Goal: Transaction & Acquisition: Obtain resource

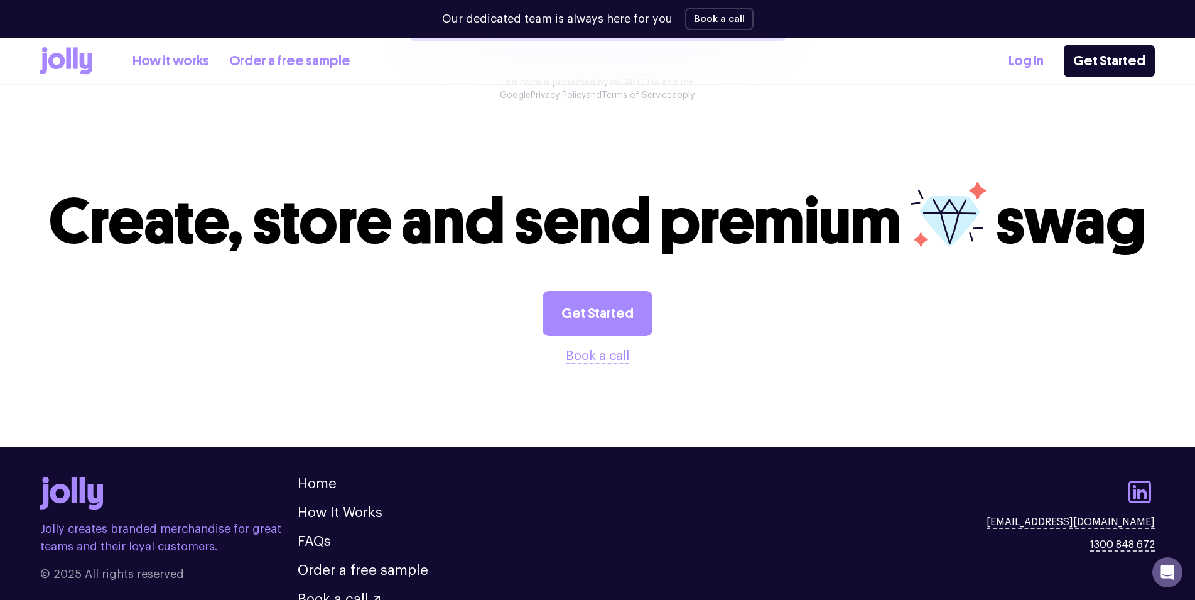
scroll to position [1297, 0]
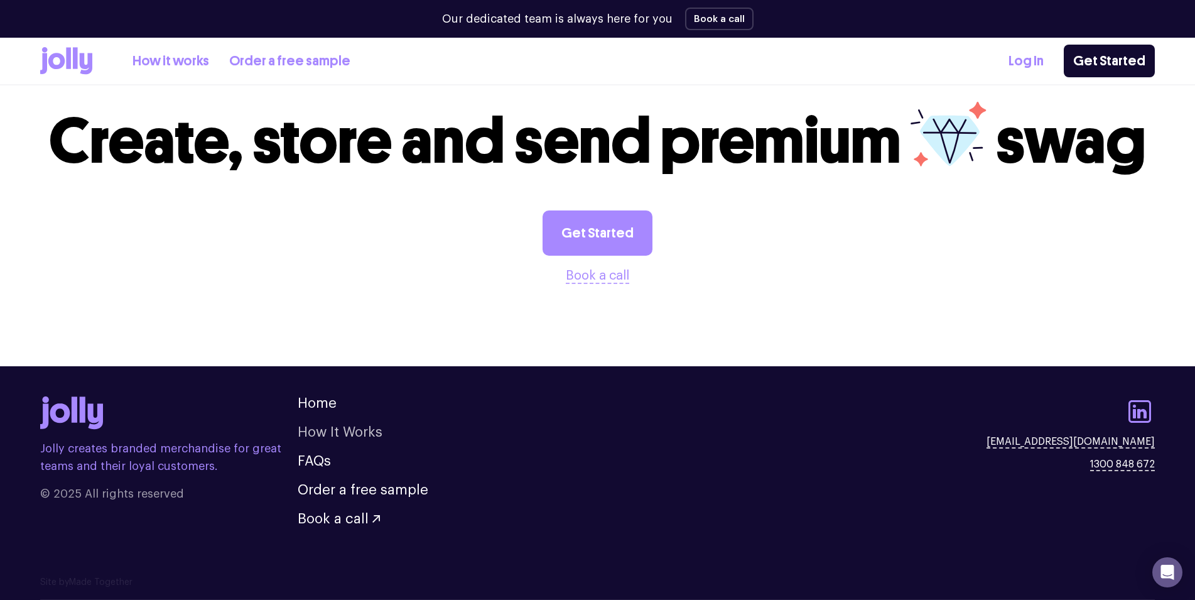
click at [327, 429] on link "How It Works" at bounding box center [340, 432] width 85 height 14
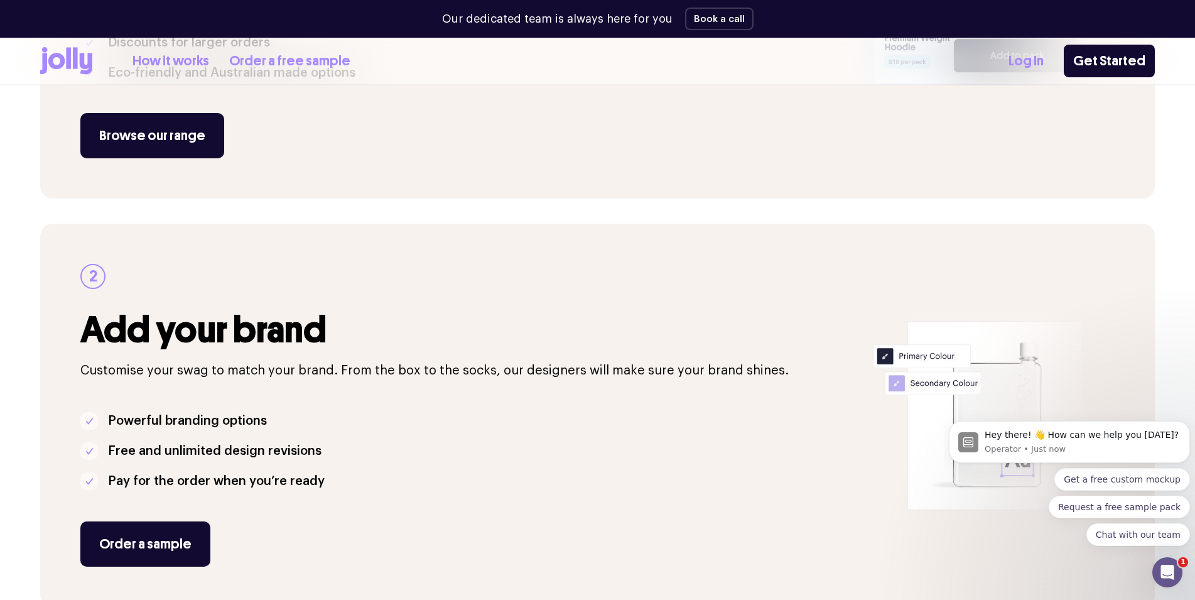
click at [516, 461] on ul "Powerful branding options Free and unlimited design revisions Pay for the order…" at bounding box center [469, 451] width 778 height 80
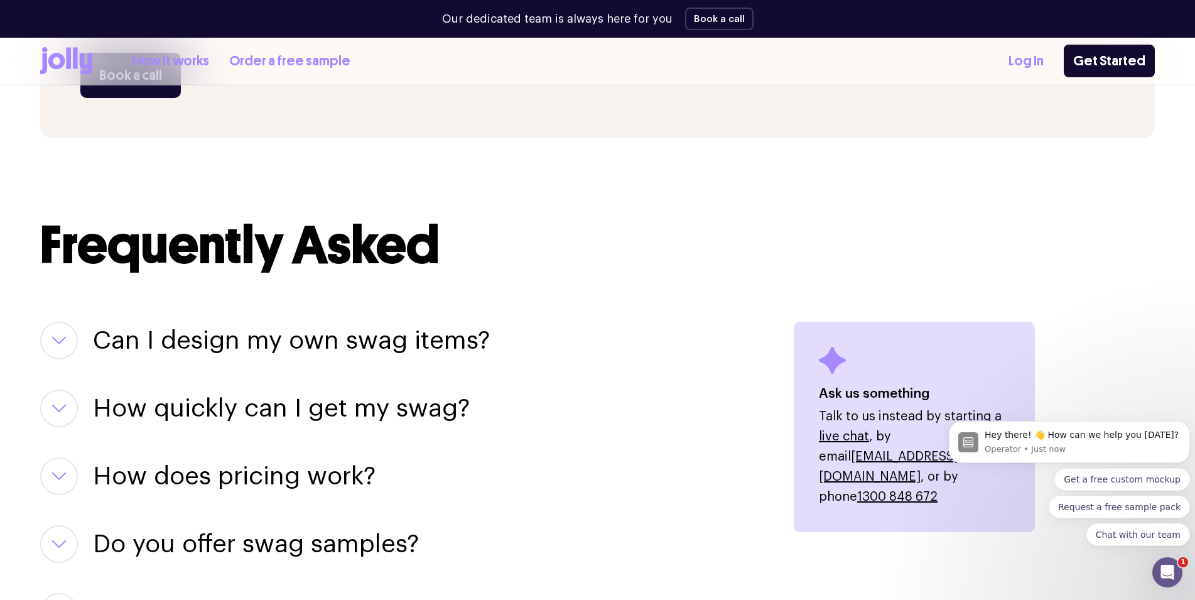
scroll to position [1473, 0]
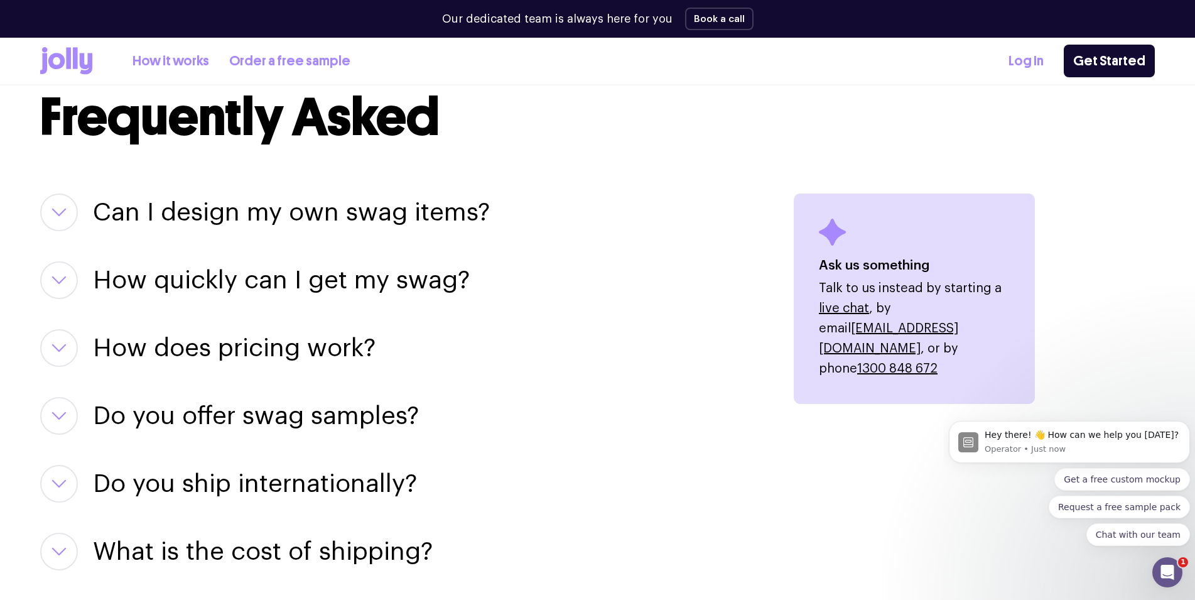
click at [58, 210] on icon "button" at bounding box center [58, 212] width 15 height 9
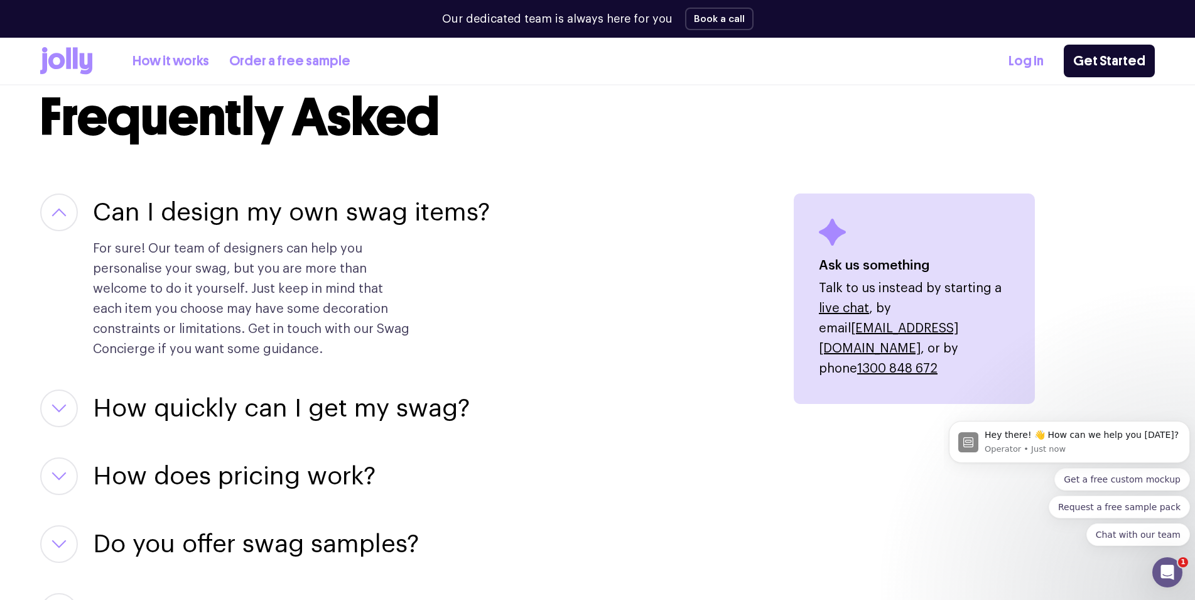
click at [58, 210] on icon "button" at bounding box center [59, 212] width 13 height 6
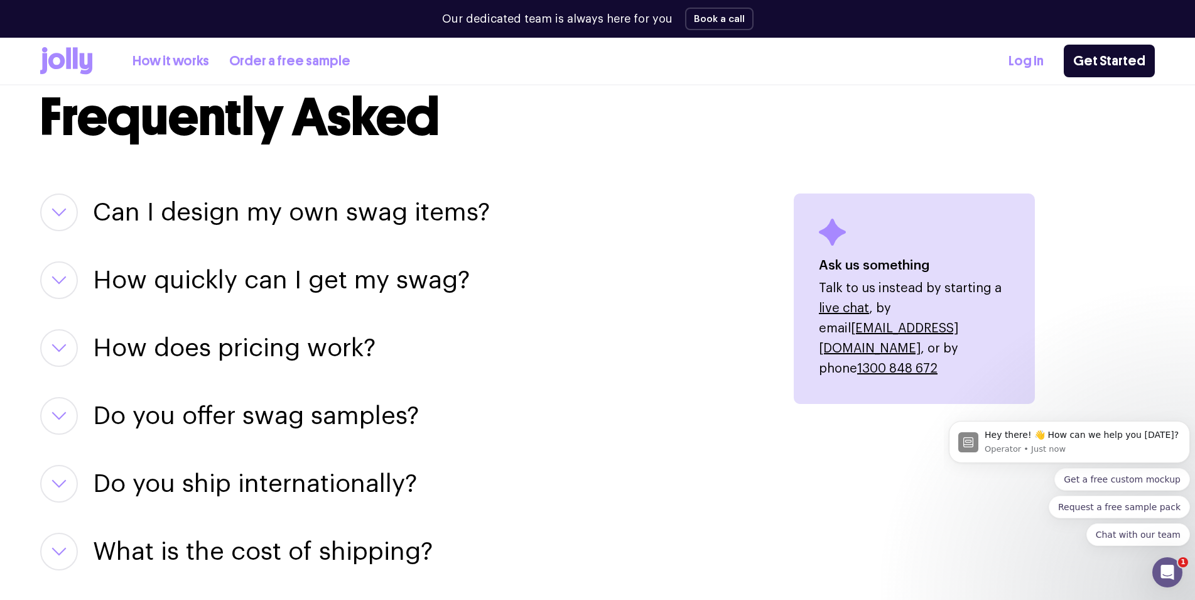
click at [57, 342] on button "button" at bounding box center [59, 348] width 38 height 38
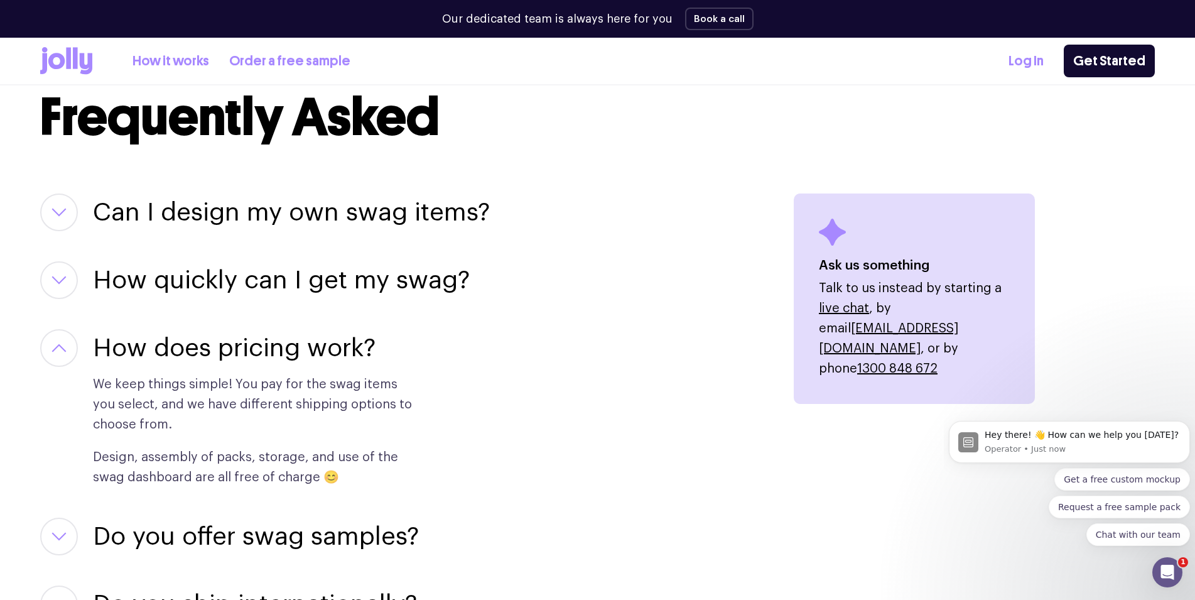
click at [57, 342] on button "button" at bounding box center [59, 348] width 38 height 38
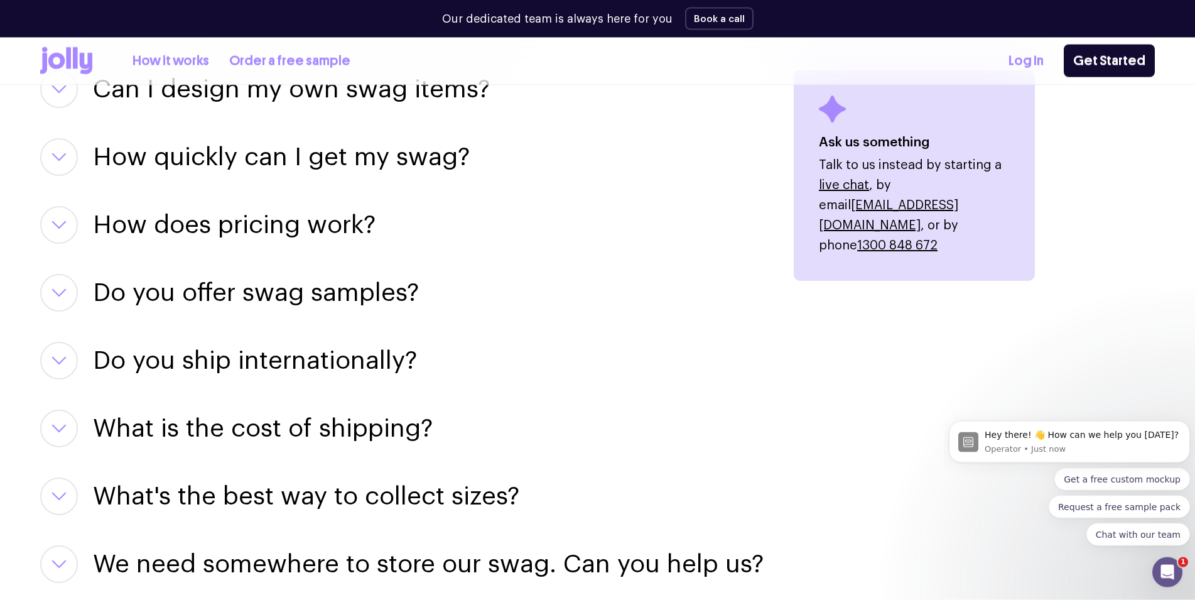
scroll to position [1601, 0]
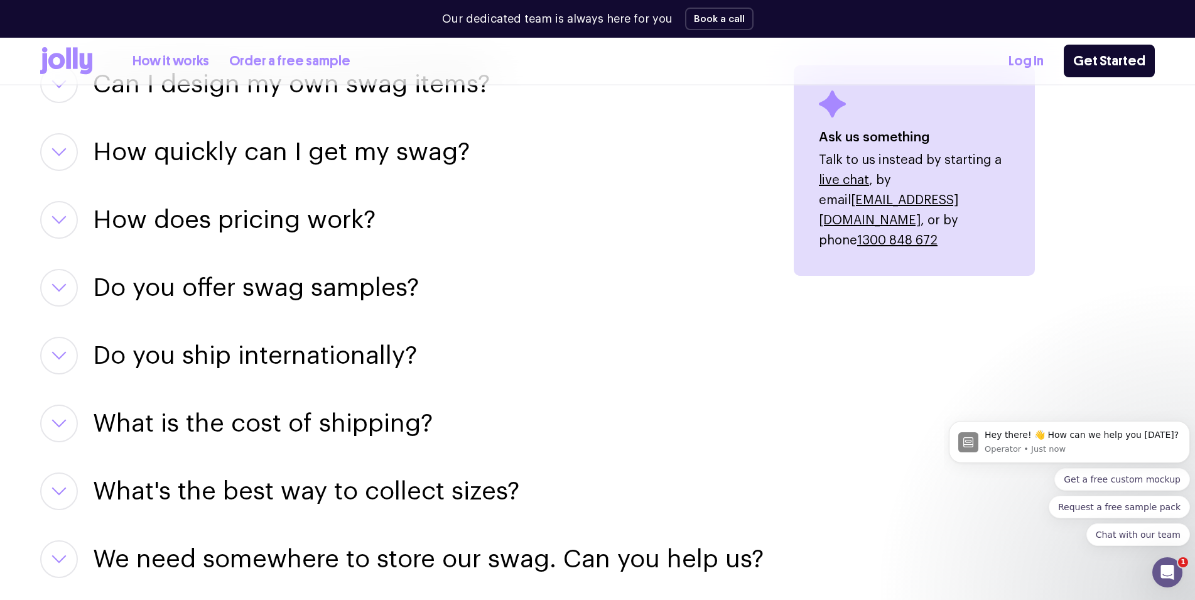
click at [67, 298] on button "button" at bounding box center [59, 288] width 38 height 38
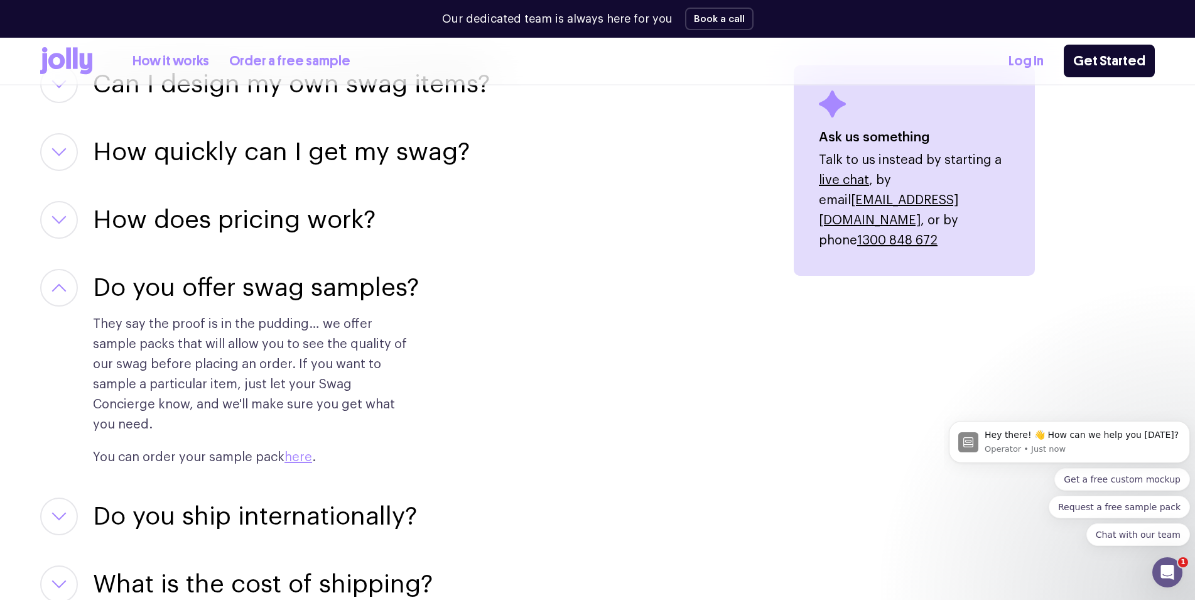
click at [67, 296] on button "button" at bounding box center [59, 288] width 38 height 38
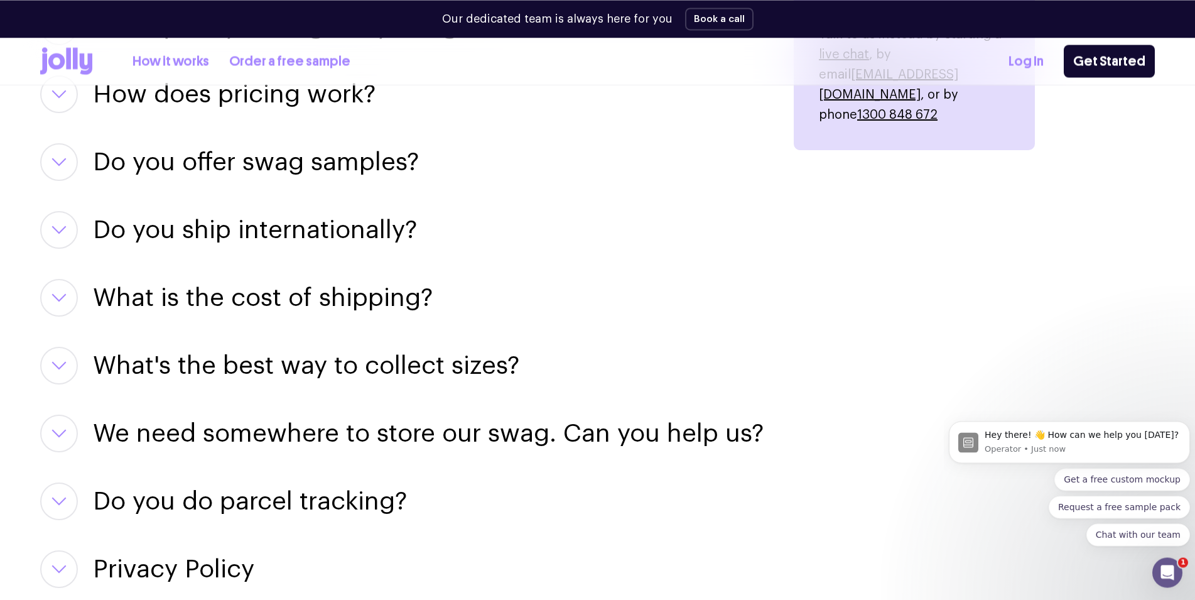
scroll to position [1729, 0]
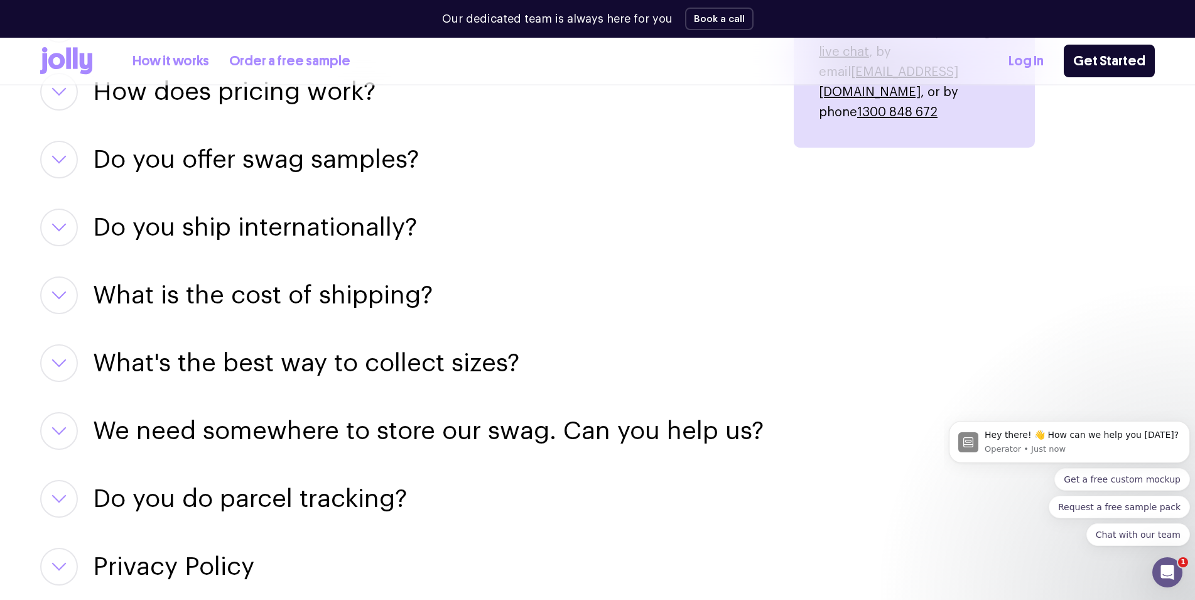
click at [60, 227] on icon "button" at bounding box center [58, 227] width 15 height 9
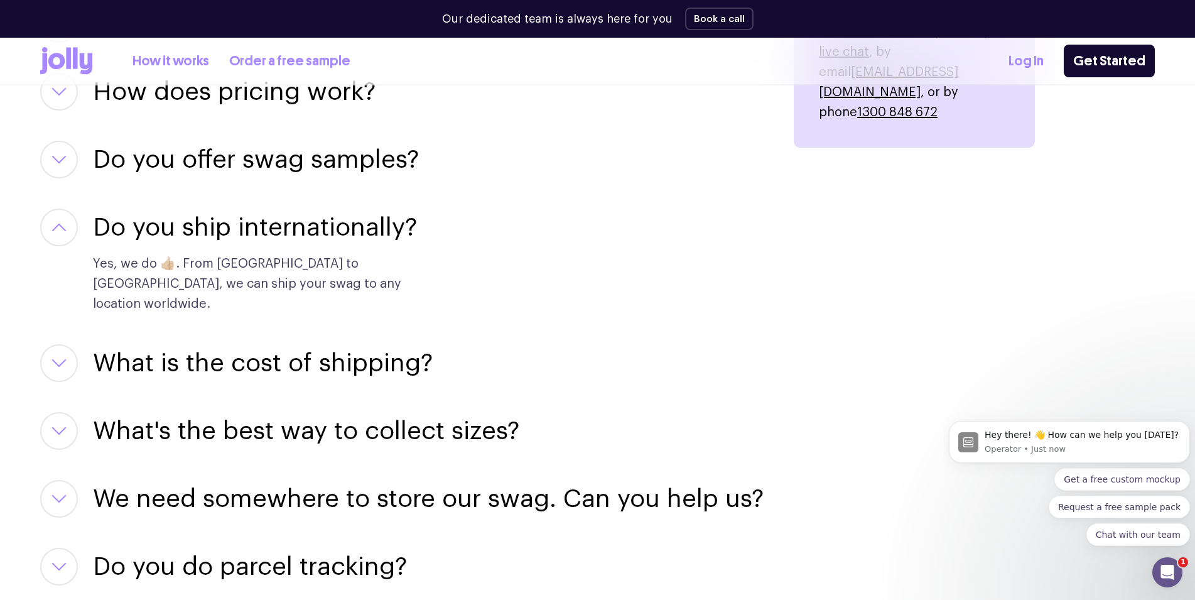
click at [60, 227] on icon "button" at bounding box center [58, 227] width 15 height 9
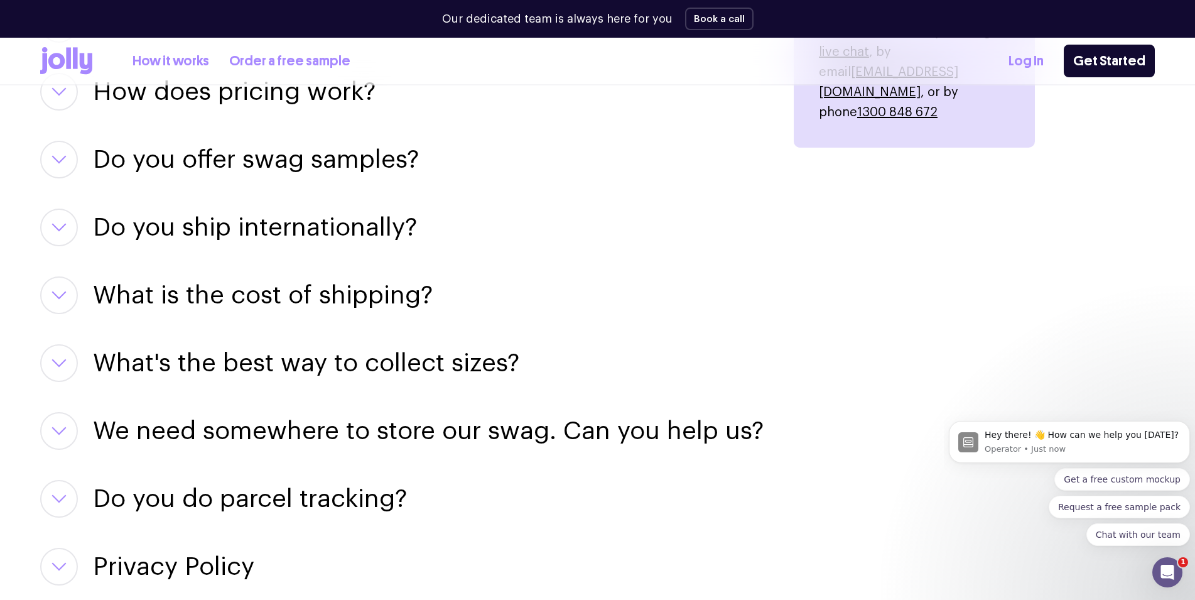
click at [62, 296] on icon "button" at bounding box center [59, 295] width 13 height 6
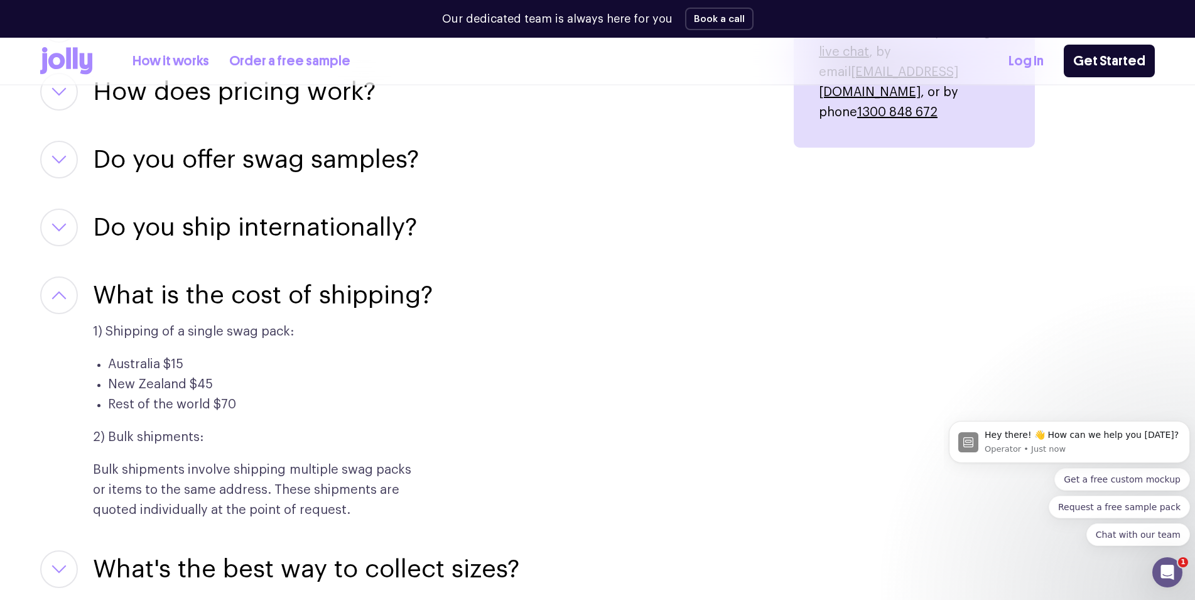
click at [62, 296] on icon "button" at bounding box center [58, 295] width 15 height 9
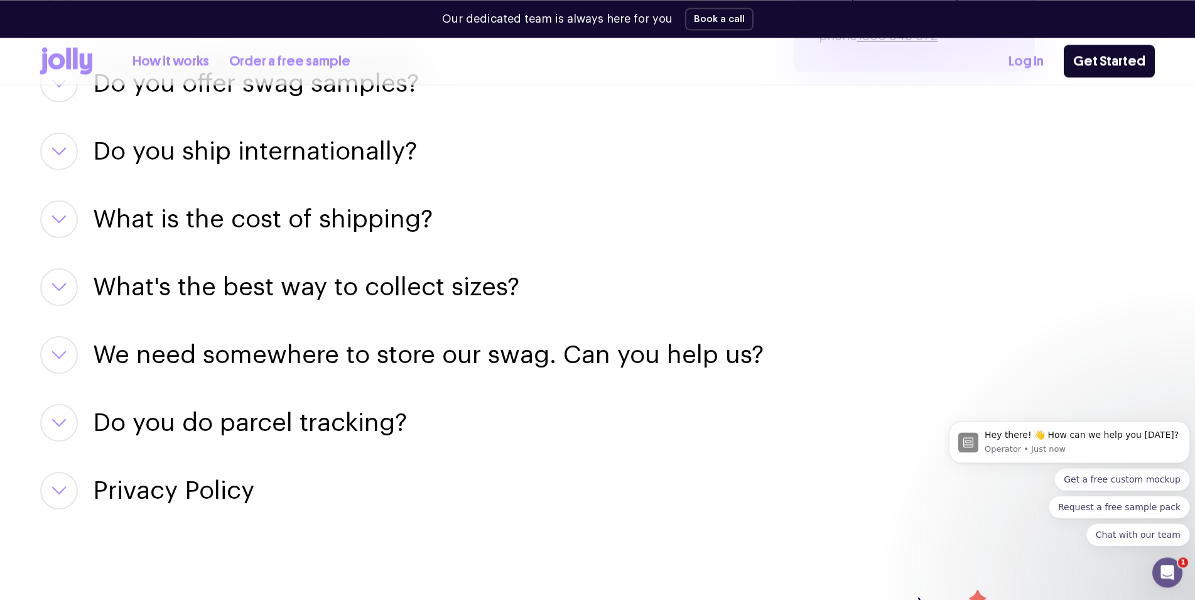
scroll to position [1921, 0]
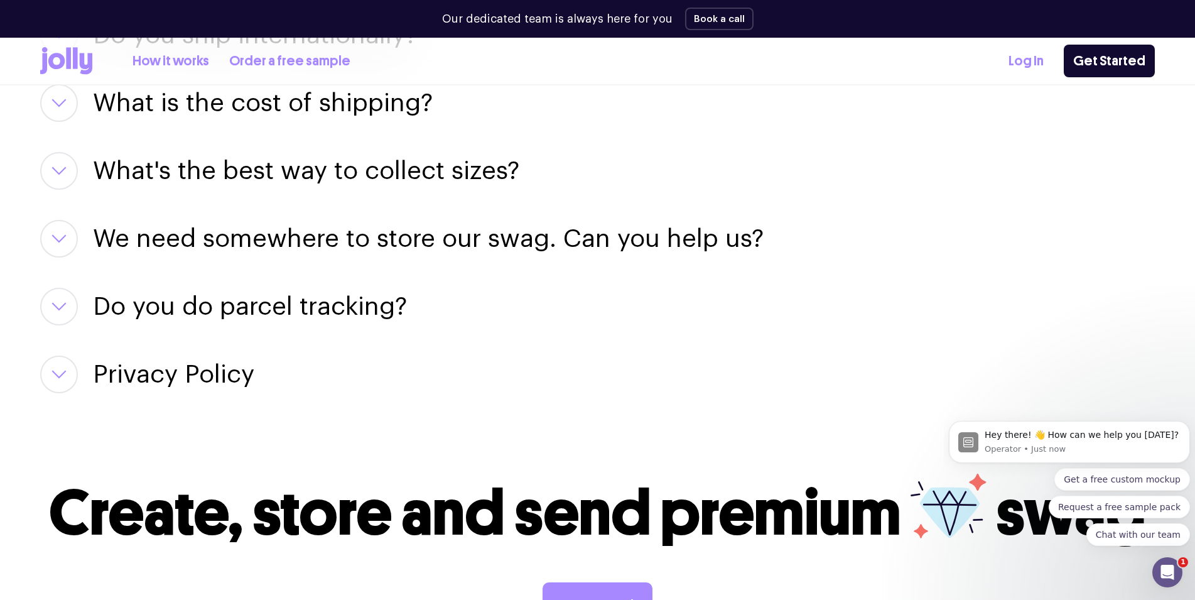
click at [48, 177] on button "button" at bounding box center [59, 171] width 38 height 38
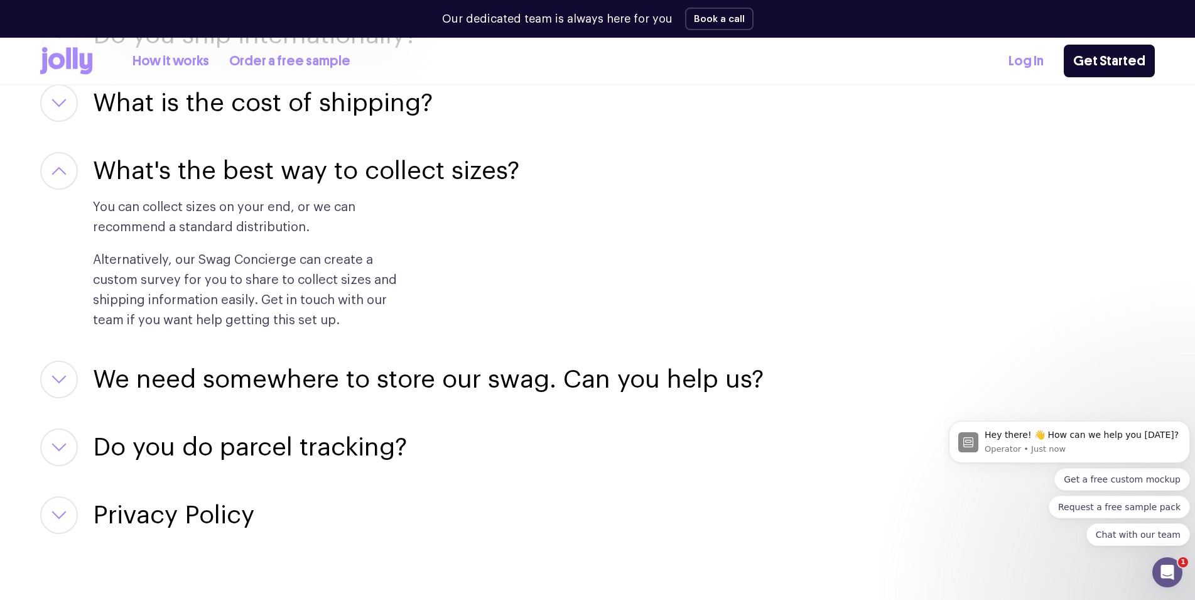
click at [48, 177] on button "button" at bounding box center [59, 171] width 38 height 38
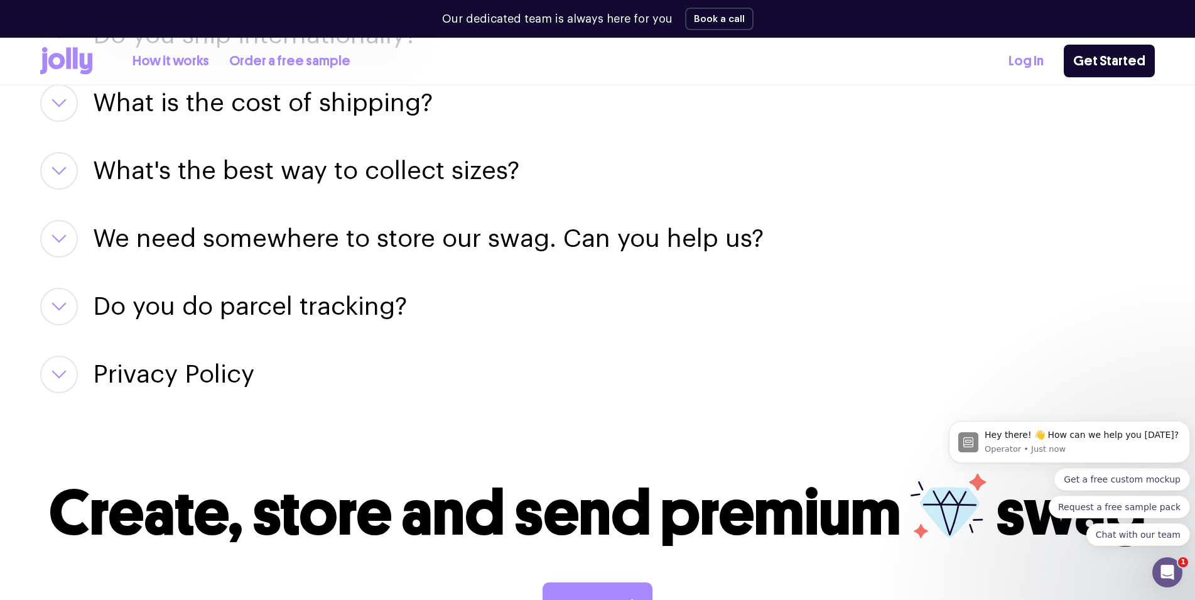
click at [57, 242] on icon "button" at bounding box center [58, 238] width 15 height 9
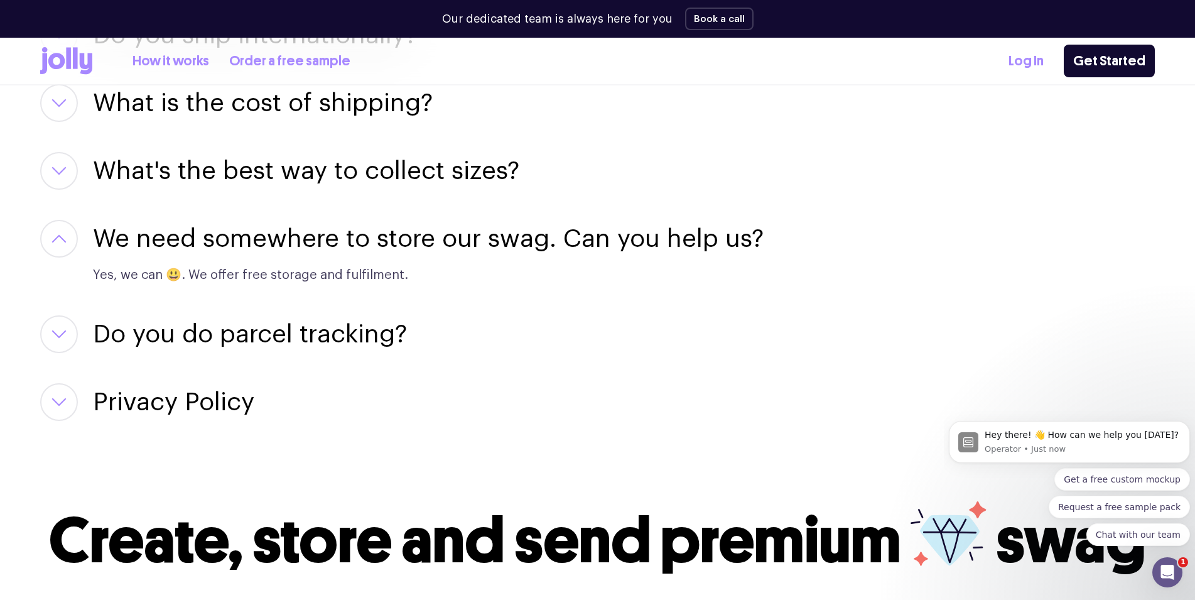
click at [57, 242] on icon "button" at bounding box center [58, 238] width 15 height 9
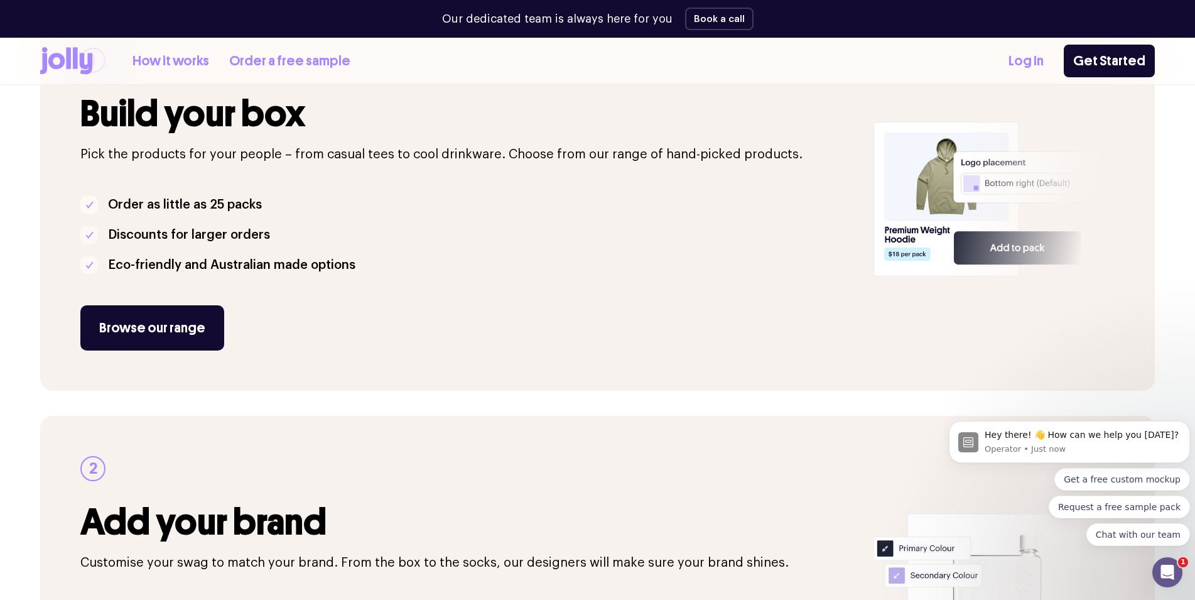
scroll to position [0, 0]
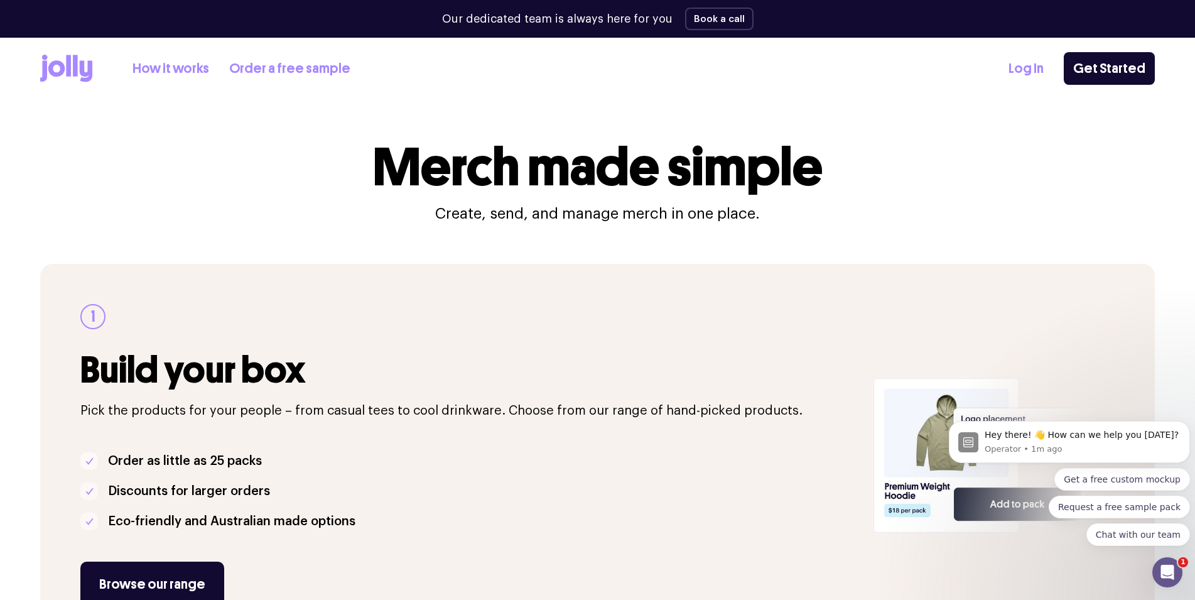
click at [72, 68] on icon at bounding box center [66, 69] width 52 height 28
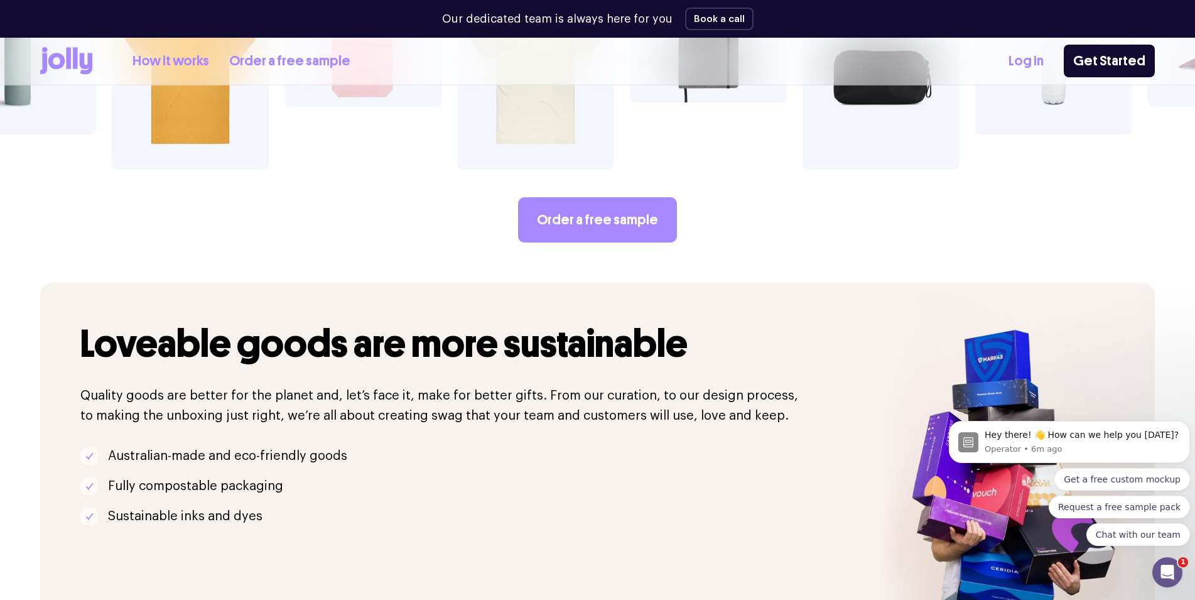
scroll to position [2178, 0]
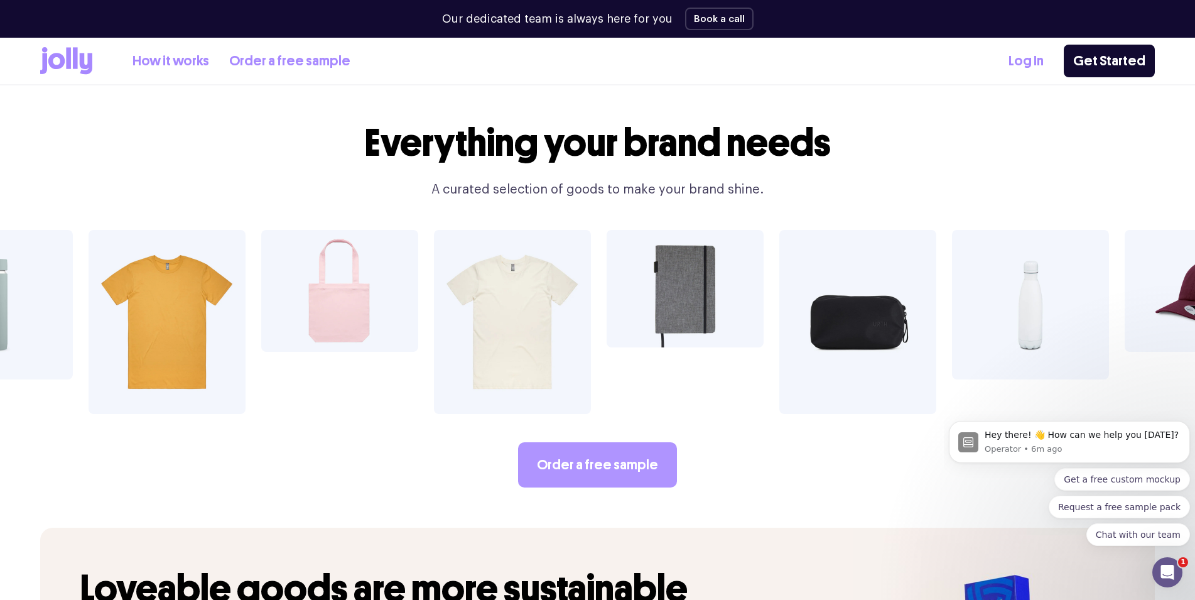
click at [605, 442] on link "Order a free sample" at bounding box center [597, 464] width 159 height 45
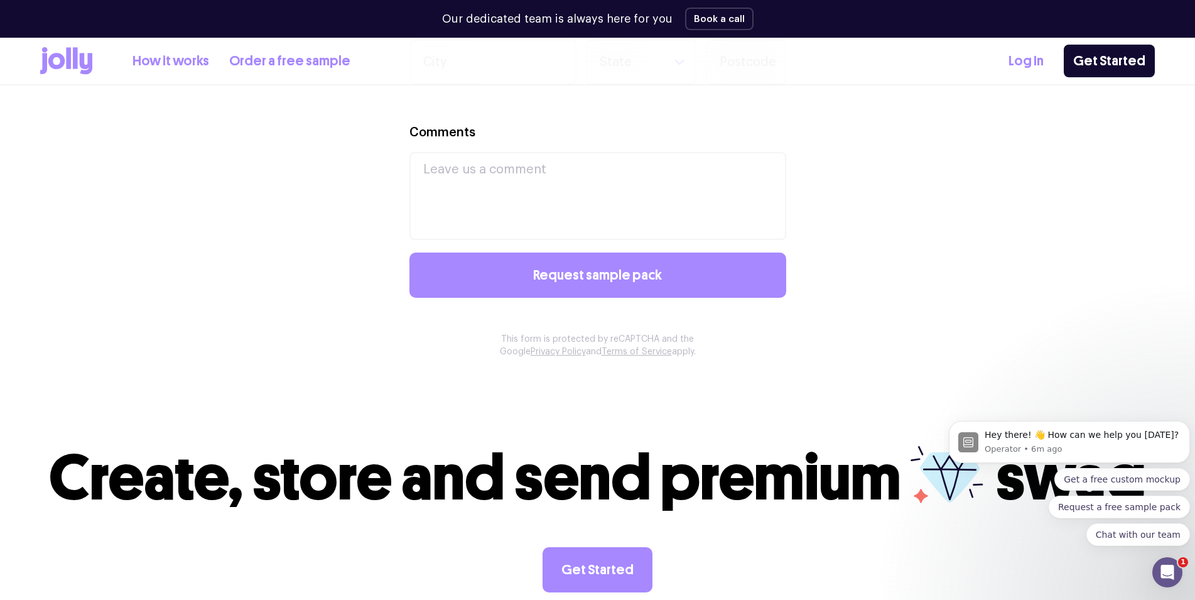
scroll to position [1281, 0]
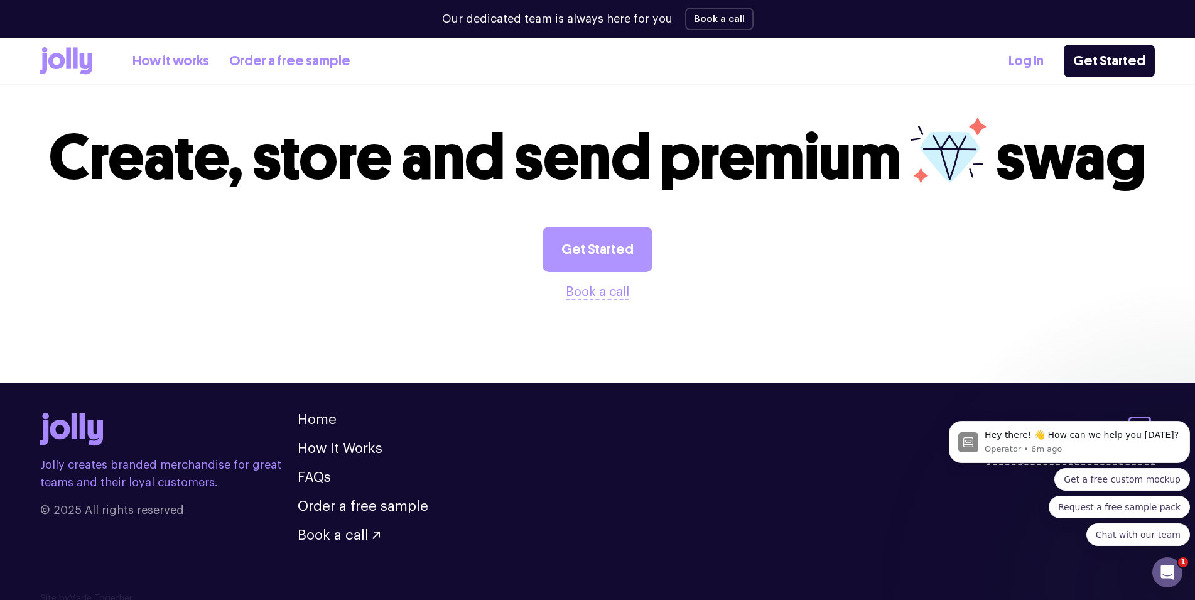
click at [583, 242] on link "Get Started" at bounding box center [598, 249] width 110 height 45
